Goal: Information Seeking & Learning: Learn about a topic

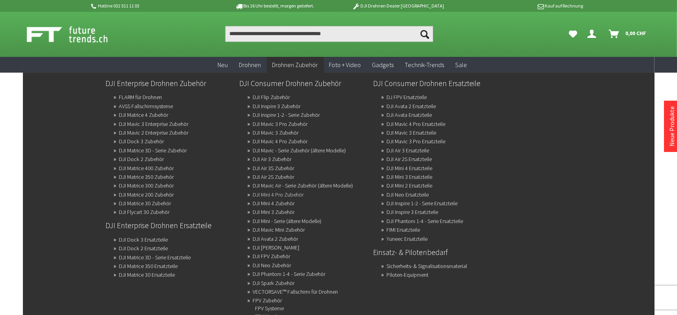
click at [287, 194] on link "DJI Mini 4 Pro Zubehör" at bounding box center [278, 194] width 51 height 11
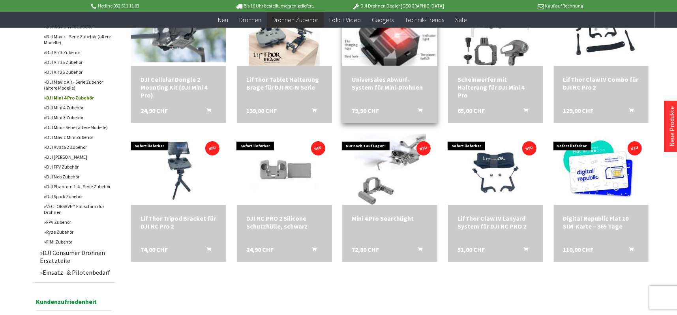
scroll to position [316, 0]
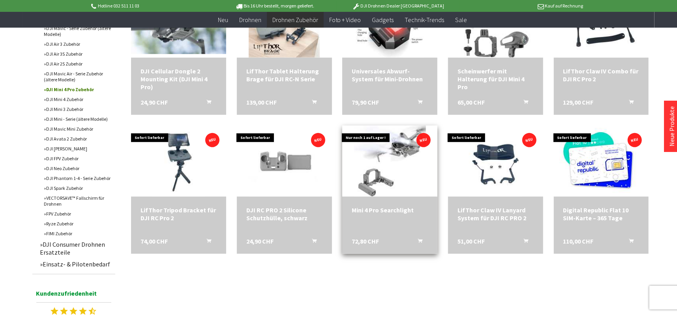
click at [391, 198] on div "Mini 4 Pro Searchlight 72,80 CHF In den Warenkorb" at bounding box center [389, 225] width 95 height 57
click at [397, 212] on div "Mini 4 Pro Searchlight" at bounding box center [390, 210] width 76 height 8
click at [392, 208] on div "Mini 4 Pro Searchlight" at bounding box center [390, 210] width 76 height 8
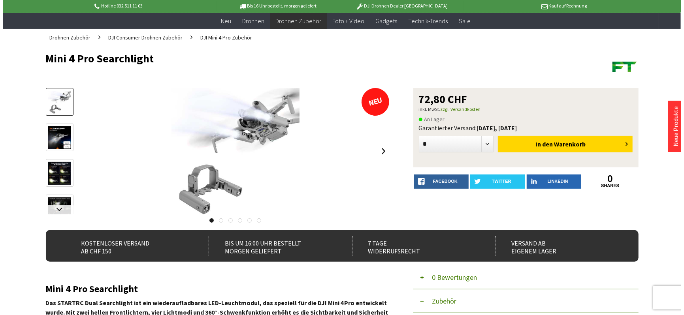
scroll to position [39, 0]
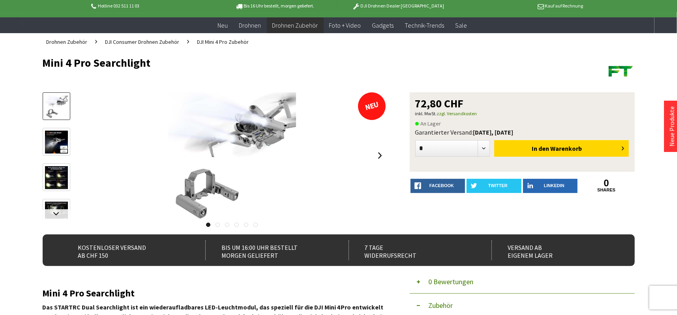
click at [321, 148] on div at bounding box center [232, 155] width 308 height 126
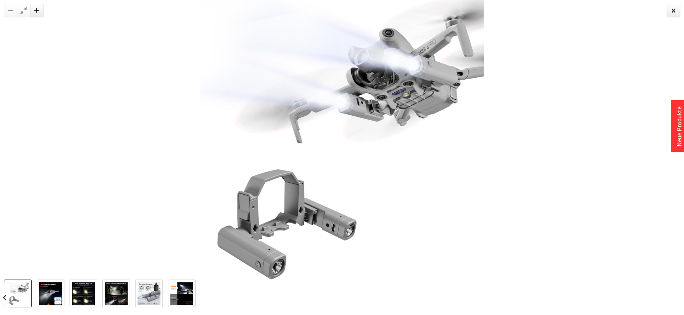
click at [45, 293] on img at bounding box center [50, 293] width 23 height 23
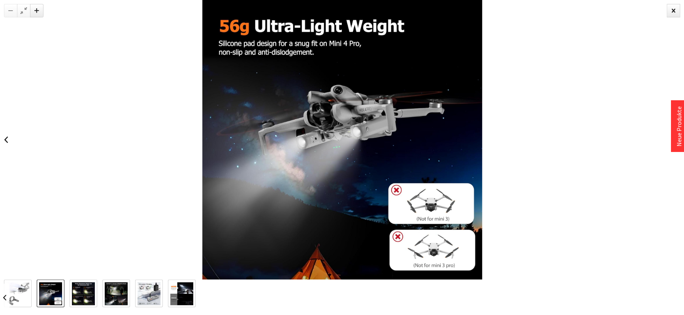
click at [85, 293] on img at bounding box center [83, 293] width 23 height 23
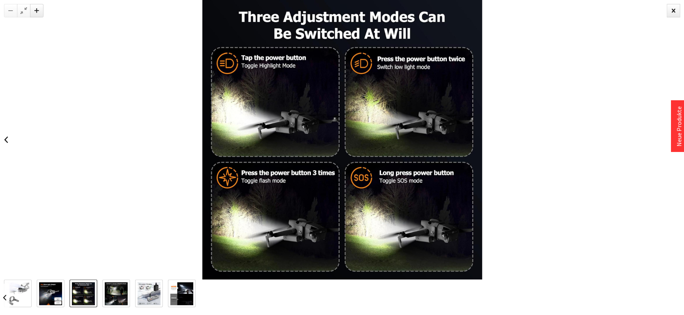
click at [53, 291] on img at bounding box center [50, 293] width 23 height 23
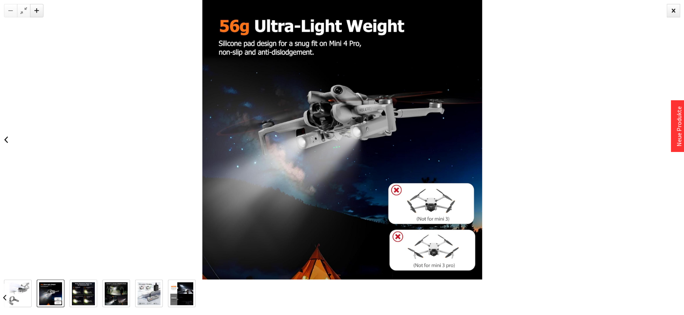
click at [87, 292] on img at bounding box center [83, 293] width 23 height 23
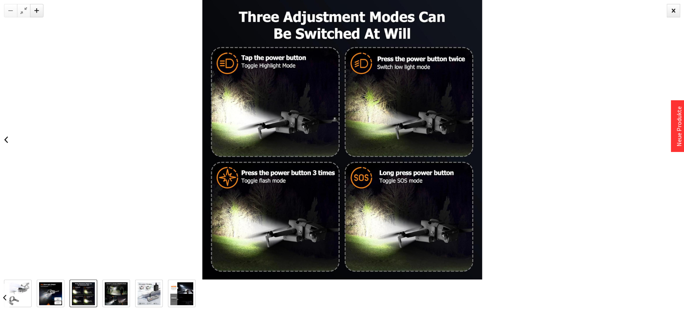
click at [110, 291] on img at bounding box center [116, 293] width 23 height 23
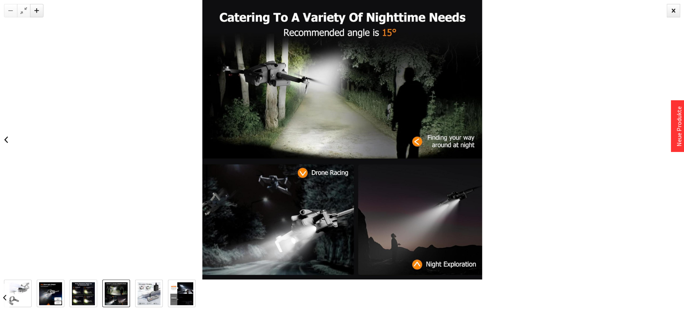
click at [146, 291] on img at bounding box center [148, 293] width 23 height 23
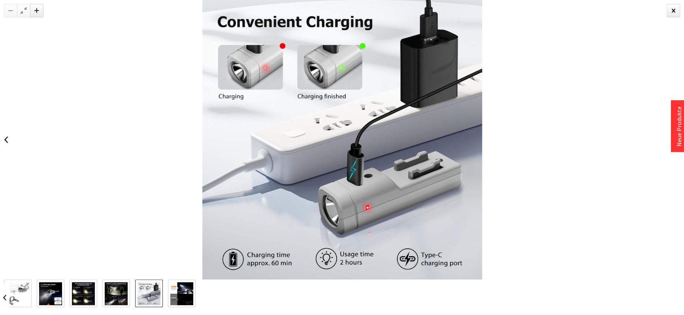
click at [177, 290] on img at bounding box center [181, 293] width 23 height 23
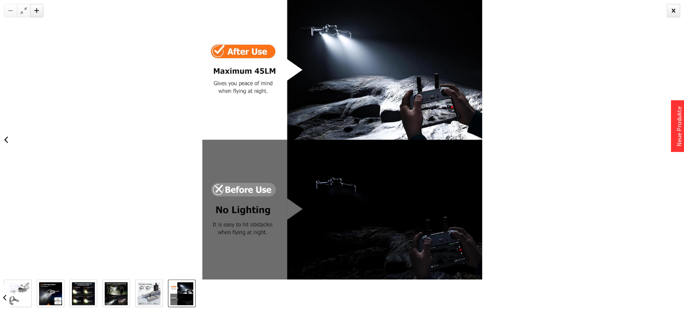
click at [187, 293] on img at bounding box center [181, 293] width 23 height 23
click at [148, 291] on img at bounding box center [148, 293] width 23 height 23
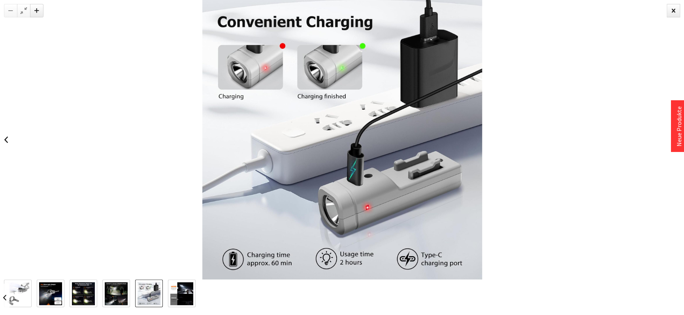
click at [117, 293] on img at bounding box center [116, 293] width 23 height 23
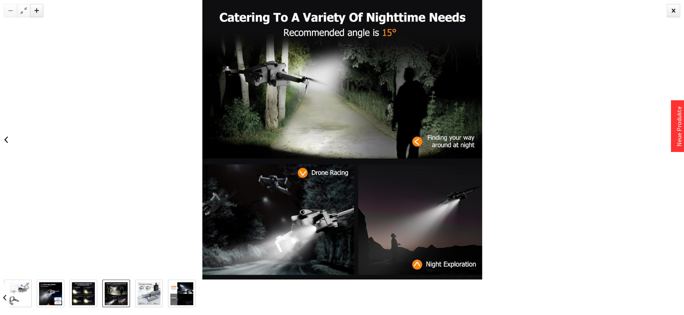
click at [75, 295] on img at bounding box center [83, 293] width 23 height 23
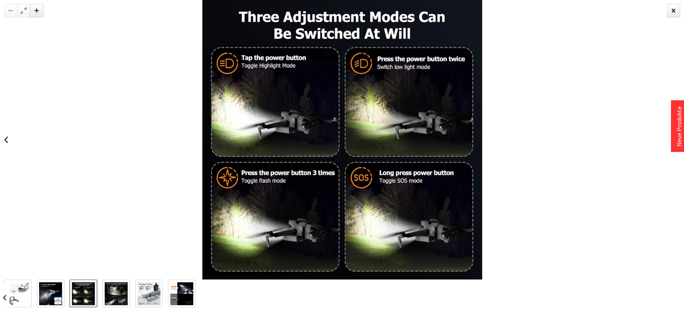
click at [47, 290] on img at bounding box center [50, 293] width 23 height 23
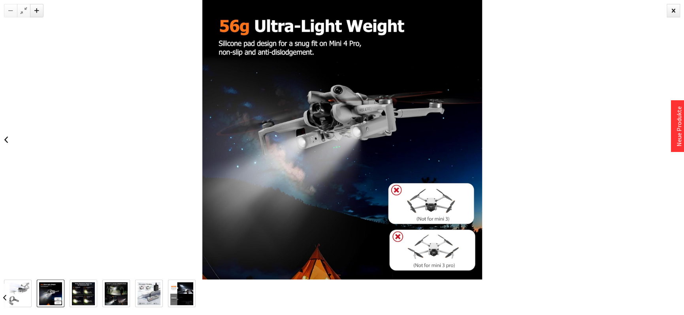
click at [282, 174] on img at bounding box center [342, 140] width 280 height 280
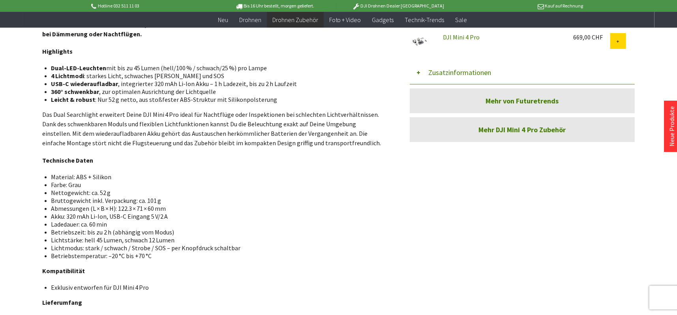
scroll to position [197, 0]
